Goal: Find specific page/section: Find specific page/section

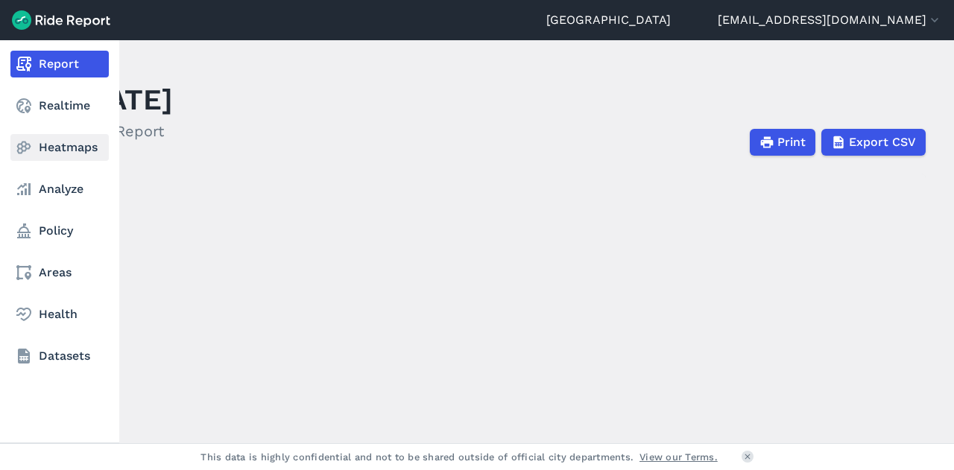
click at [39, 145] on link "Heatmaps" at bounding box center [59, 147] width 98 height 27
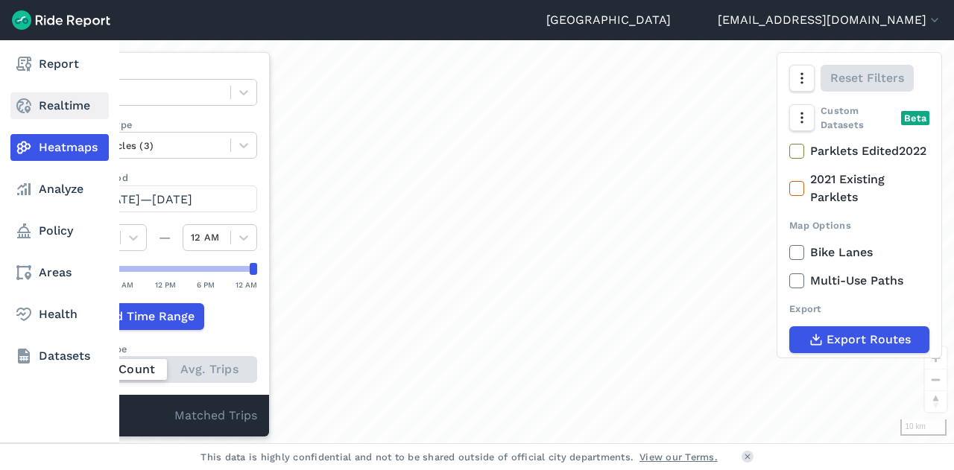
click at [59, 110] on link "Realtime" at bounding box center [59, 105] width 98 height 27
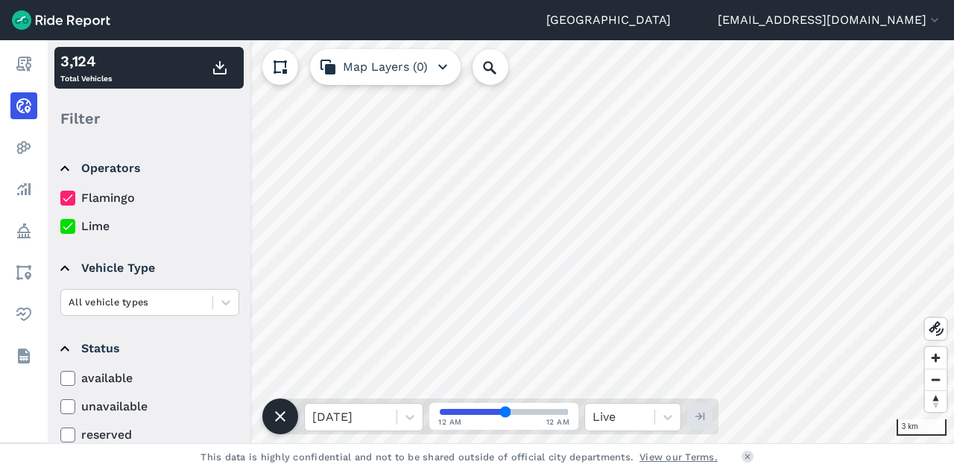
click at [589, 25] on div "Auckland priyanka.singh@aucklandcouncil.govt.nz Settings Terms Sign Out Report …" at bounding box center [477, 235] width 954 height 470
click at [491, 78] on input "Search Location or Vehicles" at bounding box center [570, 67] width 195 height 36
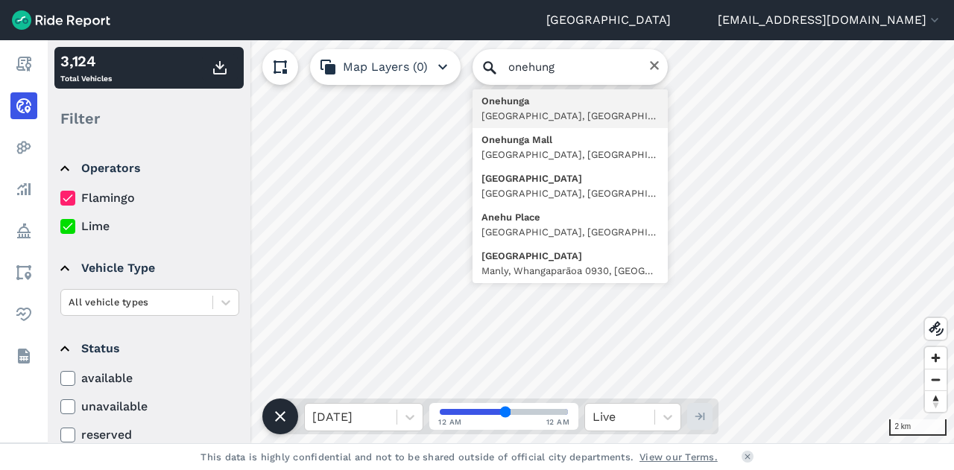
type input "Onehunga, Auckland, Auckland, New Zealand"
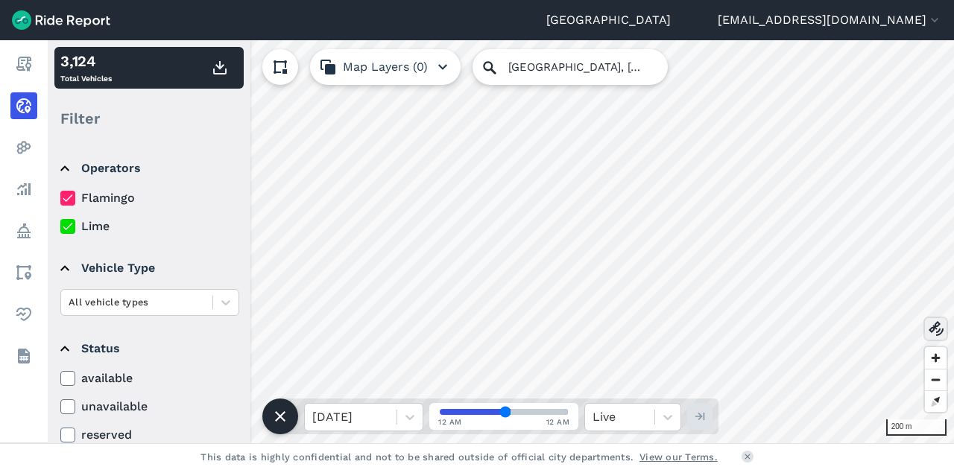
click at [934, 321] on icon at bounding box center [937, 329] width 18 height 18
click at [933, 319] on button at bounding box center [936, 329] width 22 height 22
click at [580, 470] on html "Auckland priyanka.singh@aucklandcouncil.govt.nz Settings Terms Sign Out Report …" at bounding box center [477, 235] width 954 height 470
click at [940, 374] on span "Zoom out" at bounding box center [936, 380] width 22 height 21
click at [357, 63] on div "3 km 3,147 Total Vehicles Filter Operators Flamingo Lime Vehicle Type All vehic…" at bounding box center [501, 241] width 907 height 403
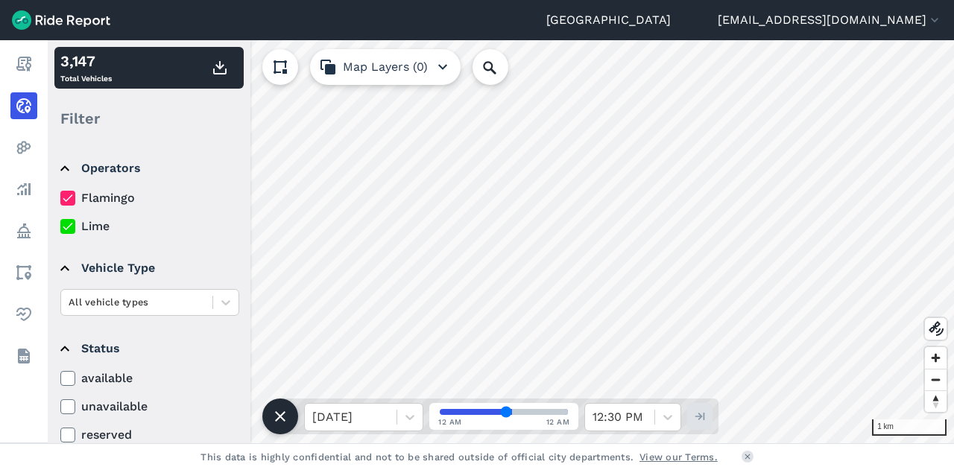
click at [333, 34] on div "[GEOGRAPHIC_DATA] [EMAIL_ADDRESS][DOMAIN_NAME] Settings Terms Sign Out Report R…" at bounding box center [477, 235] width 954 height 470
click at [680, 426] on div "500 m 3,147 Total Vehicles Filter Operators Flamingo Lime Vehicle Type All vehi…" at bounding box center [501, 241] width 907 height 403
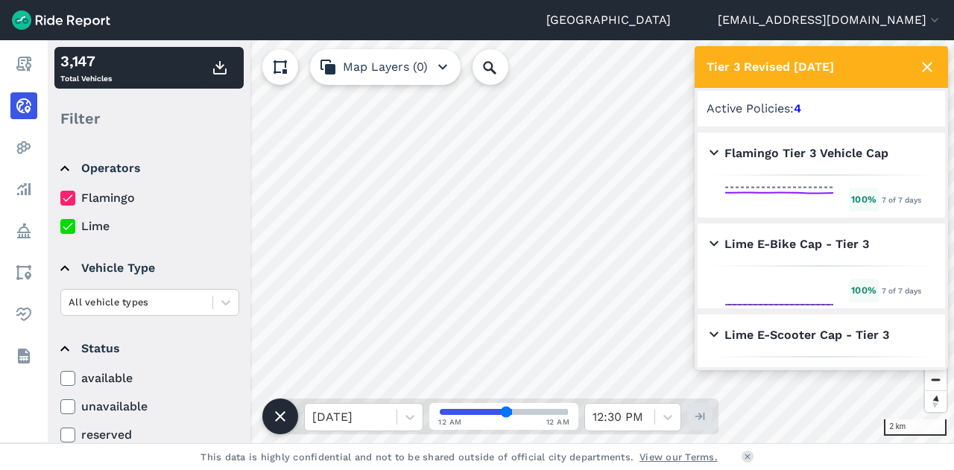
click at [923, 60] on icon at bounding box center [928, 67] width 18 height 18
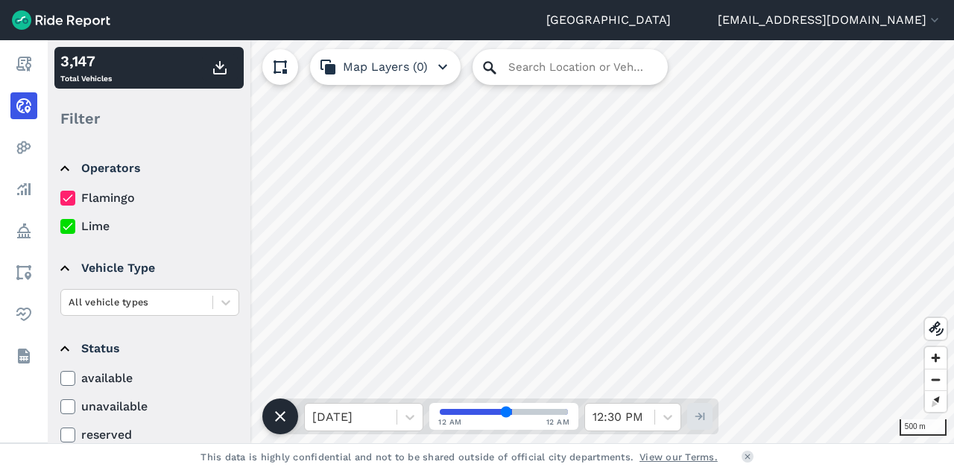
click at [519, 84] on div "500 m 3,147 Total Vehicles Filter Operators Flamingo Lime Vehicle Type All vehi…" at bounding box center [501, 241] width 907 height 403
